Goal: Check status: Check status

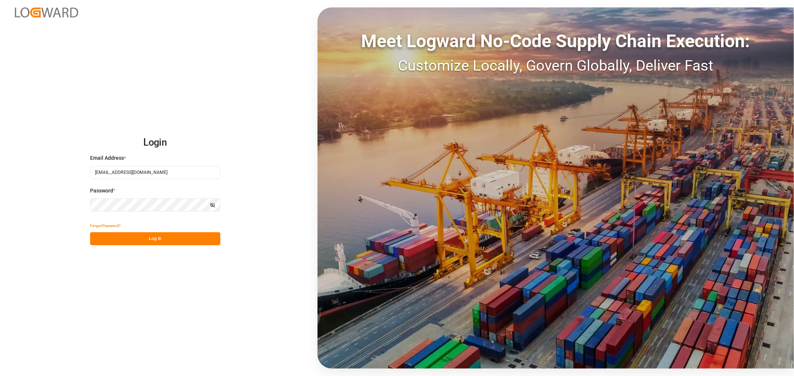
click at [195, 238] on button "Log In" at bounding box center [155, 239] width 130 height 13
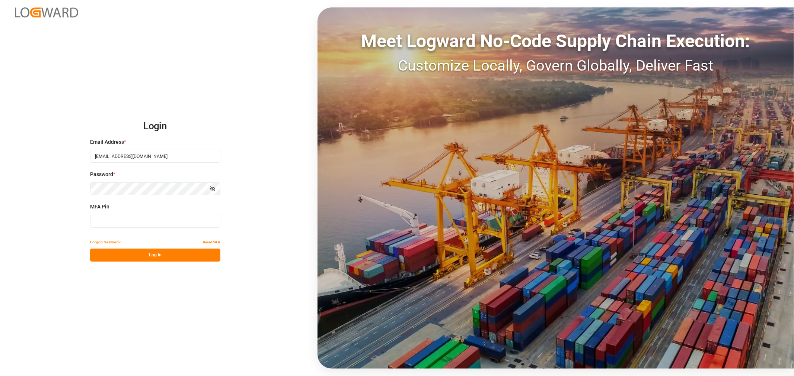
click at [190, 225] on input at bounding box center [155, 221] width 130 height 13
type input "311462"
click at [152, 256] on button "Log In" at bounding box center [155, 255] width 130 height 13
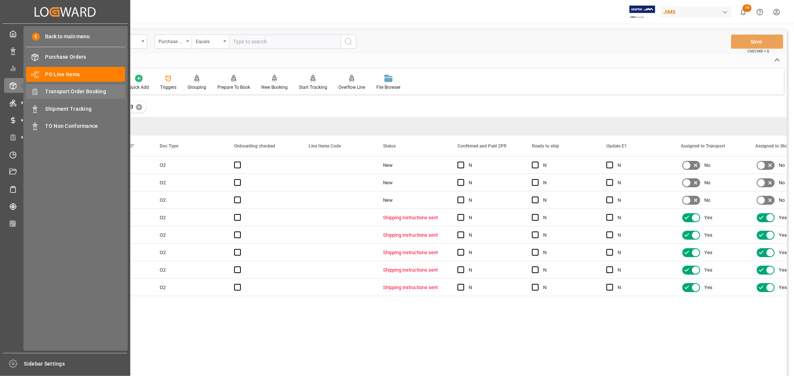
click at [68, 93] on span "Transport Order Booking" at bounding box center [85, 92] width 80 height 8
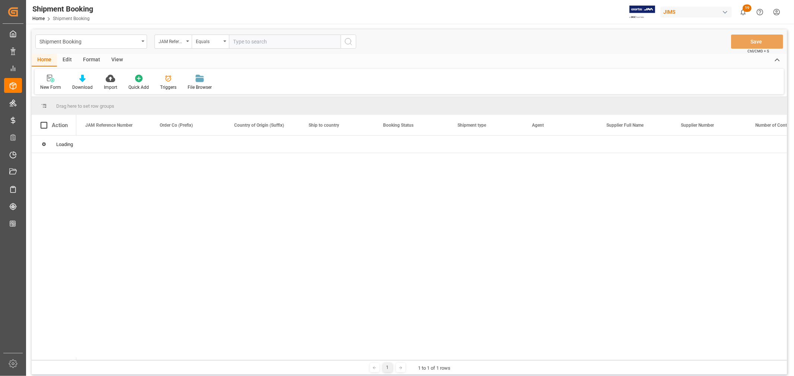
click at [260, 43] on input "text" at bounding box center [285, 42] width 112 height 14
paste input "77-11400-US"
type input "77-11400-US"
click at [347, 40] on icon "search button" at bounding box center [348, 41] width 9 height 9
click at [348, 41] on icon "search button" at bounding box center [348, 41] width 9 height 9
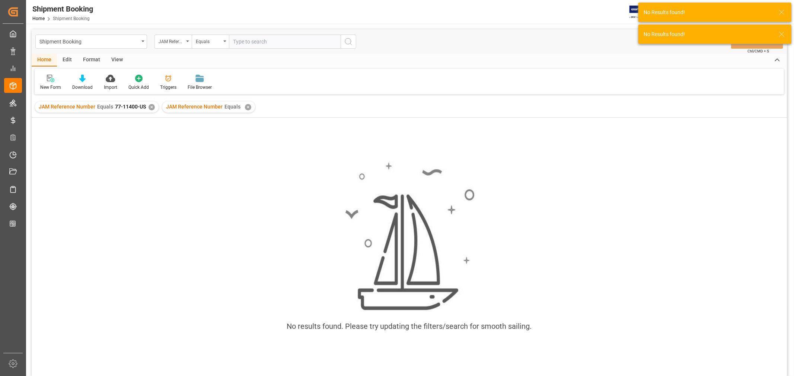
click at [245, 105] on div "✕" at bounding box center [248, 107] width 6 height 6
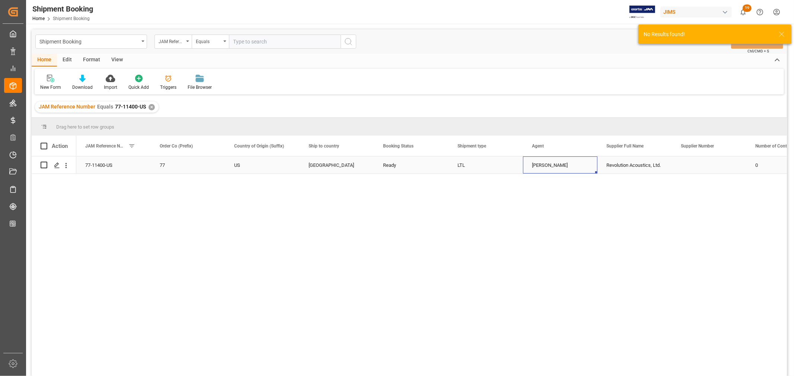
click at [542, 172] on div "[PERSON_NAME]" at bounding box center [560, 165] width 57 height 17
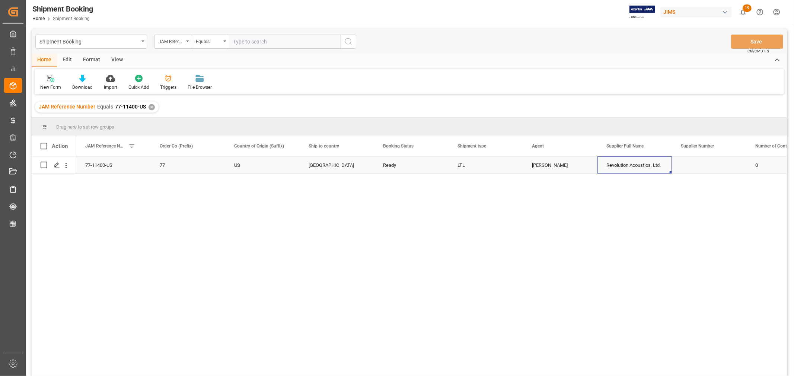
click at [641, 170] on div "Revolution Acoustics, Ltd." at bounding box center [634, 165] width 74 height 17
click at [359, 144] on span at bounding box center [361, 146] width 7 height 7
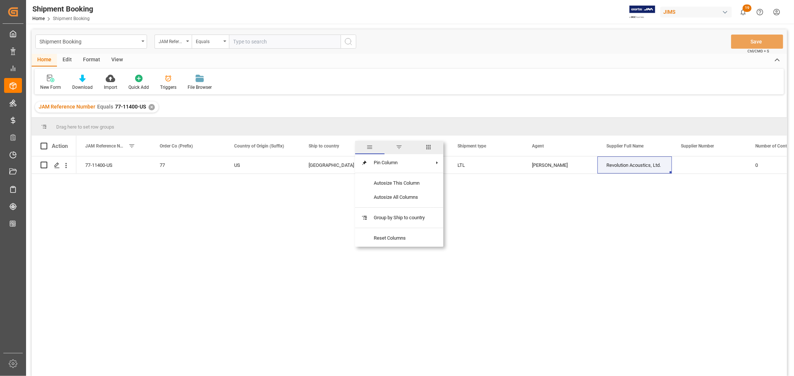
click at [432, 147] on span "columns" at bounding box center [428, 147] width 7 height 7
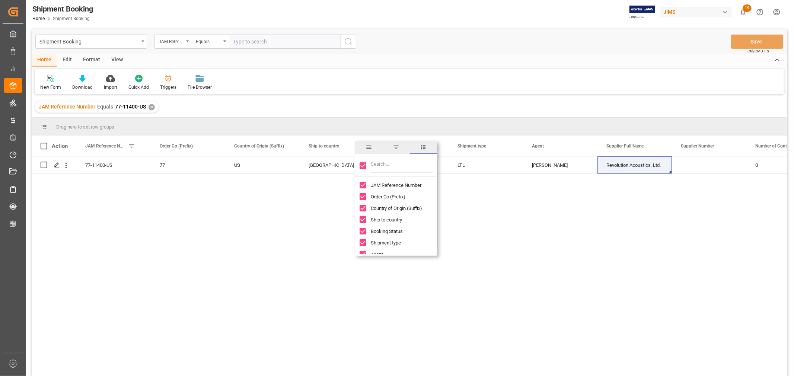
click at [362, 164] on input "Toggle Select All Columns" at bounding box center [362, 166] width 7 height 7
checkbox input "false"
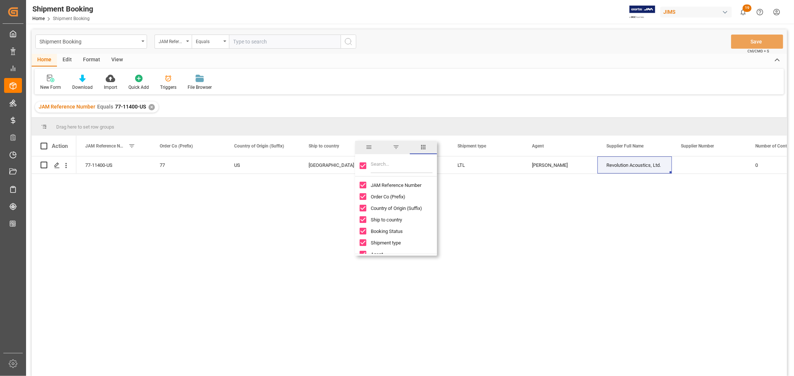
checkbox input "false"
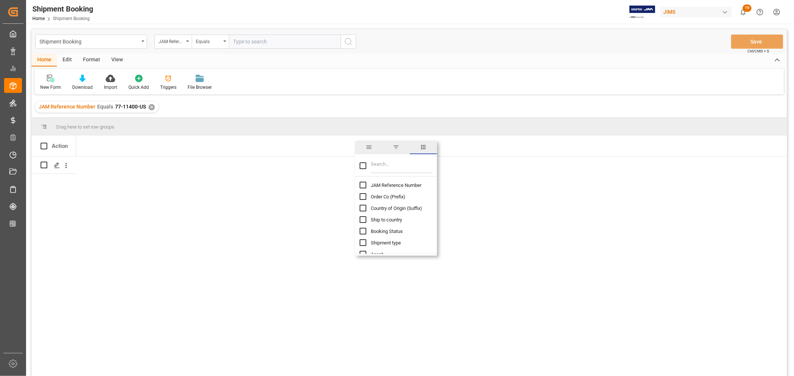
click at [362, 164] on input "Toggle Select All Columns" at bounding box center [362, 166] width 7 height 7
checkbox input "true"
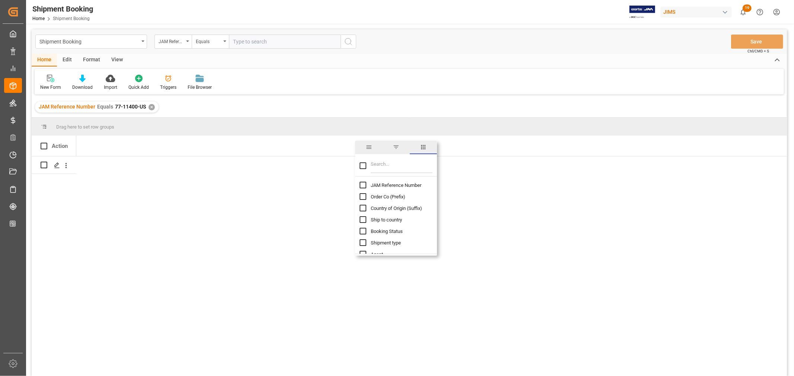
checkbox input "true"
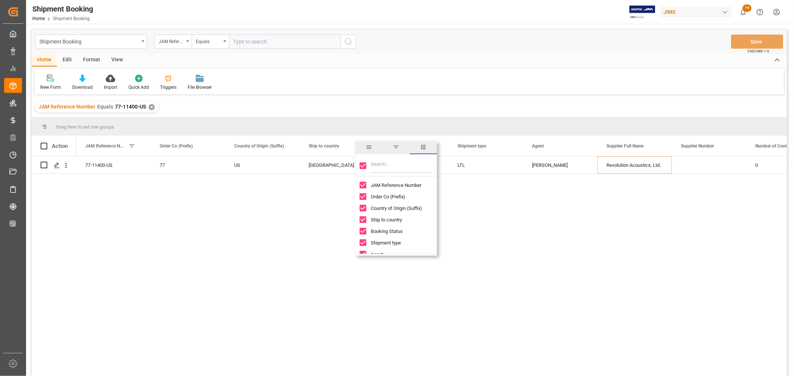
click at [362, 166] on input "Toggle Select All Columns" at bounding box center [362, 166] width 7 height 7
checkbox input "false"
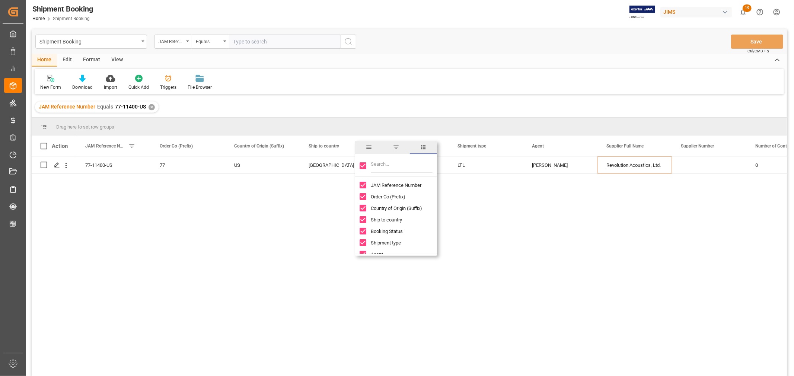
checkbox input "false"
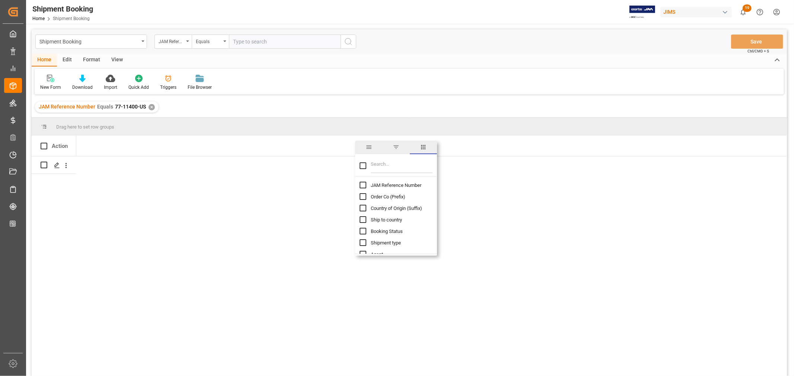
click at [360, 184] on input "JAM Reference Number column toggle visibility (hidden)" at bounding box center [362, 185] width 7 height 7
checkbox input "true"
checkbox input "false"
click at [382, 165] on input "Filter Columns Input" at bounding box center [402, 165] width 62 height 15
type input "d"
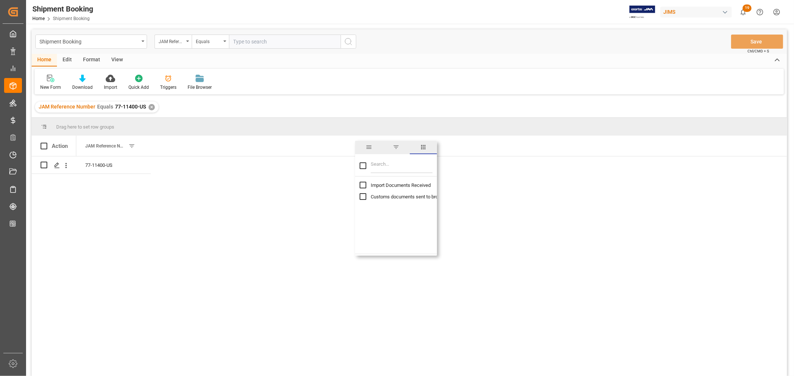
checkbox input "false"
type input "order"
click at [362, 209] on input "Order Type column toggle visibility (hidden)" at bounding box center [362, 208] width 7 height 7
checkbox input "true"
checkbox input "false"
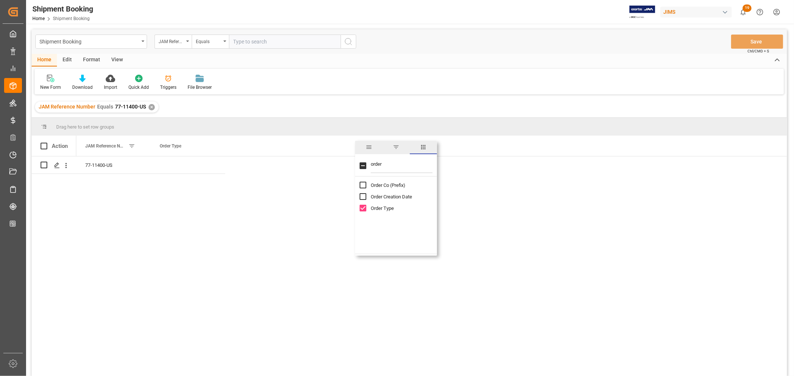
click at [376, 165] on input "order" at bounding box center [402, 165] width 62 height 15
click at [109, 164] on div "77-11400-US" at bounding box center [113, 165] width 74 height 17
